Goal: Find specific page/section: Find specific page/section

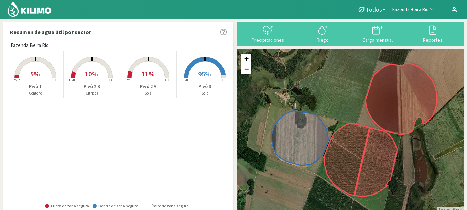
click at [416, 7] on span "Fazenda Beira Rio" at bounding box center [410, 9] width 36 height 7
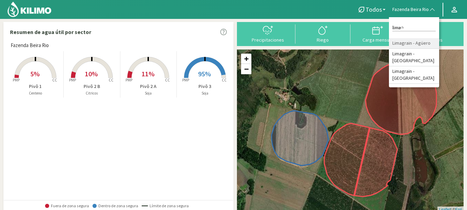
type input "lima"
click at [421, 40] on li "Limagrain - Agüero" at bounding box center [414, 43] width 50 height 11
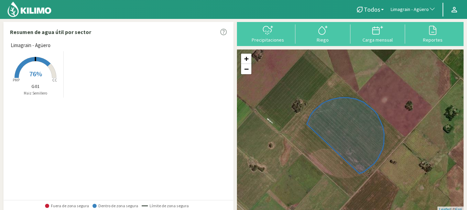
click at [39, 74] on span "76%" at bounding box center [35, 73] width 13 height 9
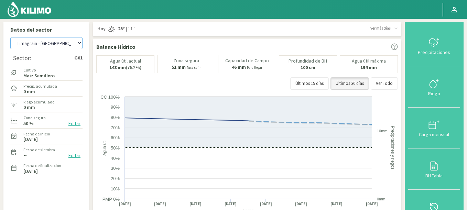
click at [10, 37] on select "Agr. Huertos de Chocalan Agrícola Bakia Agrícola [GEOGRAPHIC_DATA] - IC Agrícol…" at bounding box center [46, 43] width 72 height 12
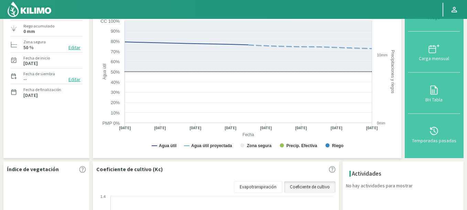
scroll to position [165, 0]
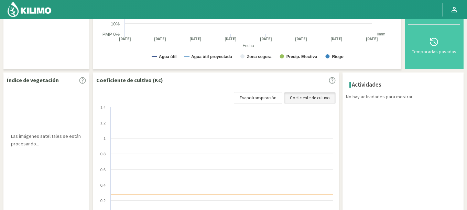
select select "505: Object"
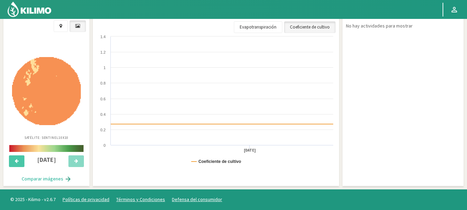
scroll to position [30, 0]
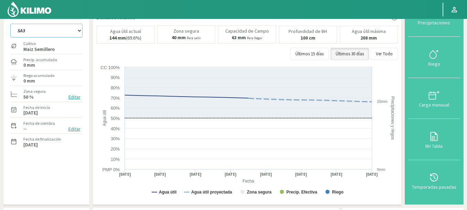
click at [10, 24] on select "SA05 SA3" at bounding box center [46, 31] width 72 height 14
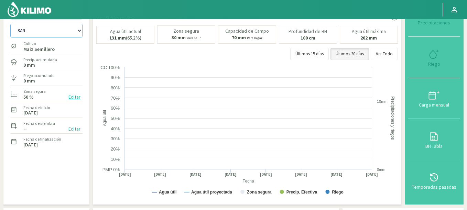
select select "0: Object"
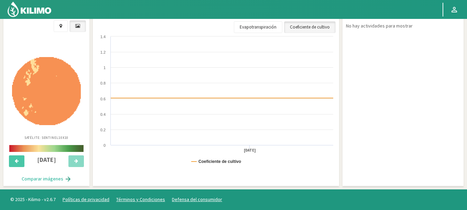
scroll to position [151, 0]
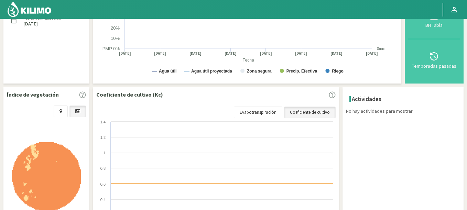
select select "803: Object"
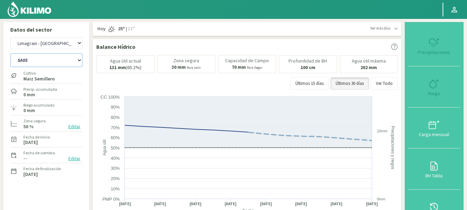
select select "3: Object"
select select "801: Object"
click at [10, 37] on select "Agr. Huertos de Chocalan Agrícola Bakia Agrícola [GEOGRAPHIC_DATA] - IC Agrícol…" at bounding box center [46, 43] width 72 height 12
click at [38, 13] on img at bounding box center [29, 9] width 45 height 16
